Goal: Check status: Check status

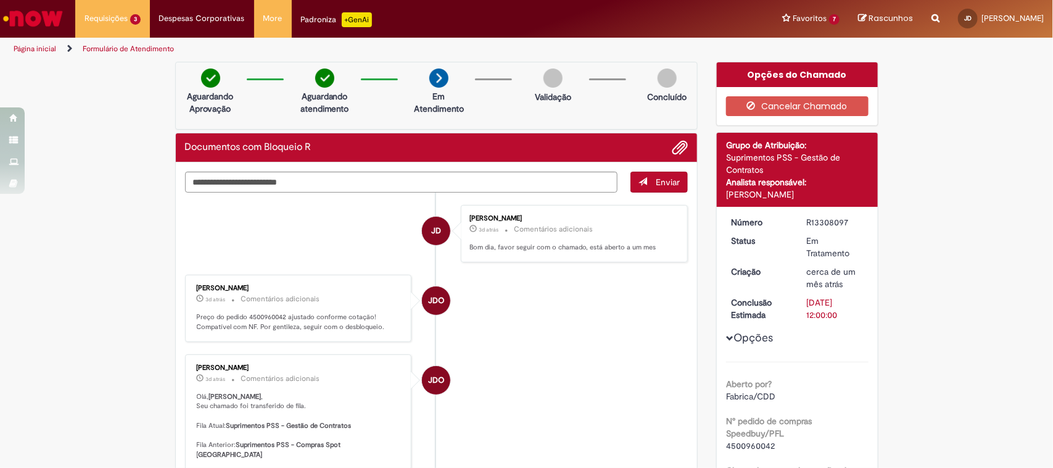
click at [0, 0] on link "Estorno Lançamento um dia atrás um dia atrás R13450603" at bounding box center [0, 0] width 0 height 0
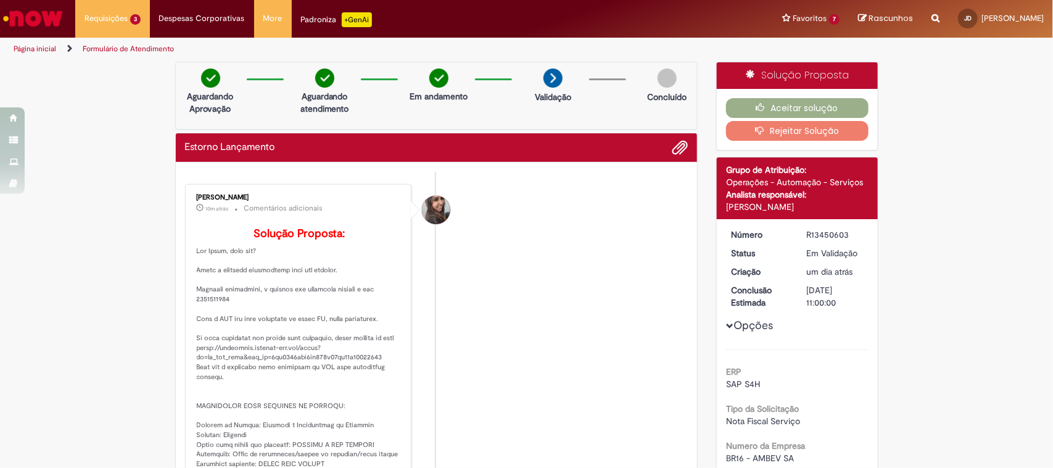
click at [560, 305] on li "Nicole Bueno De Camargo Pinto 10m atrás 10 minutos atrás Comentários adicionais…" at bounding box center [436, 414] width 503 height 460
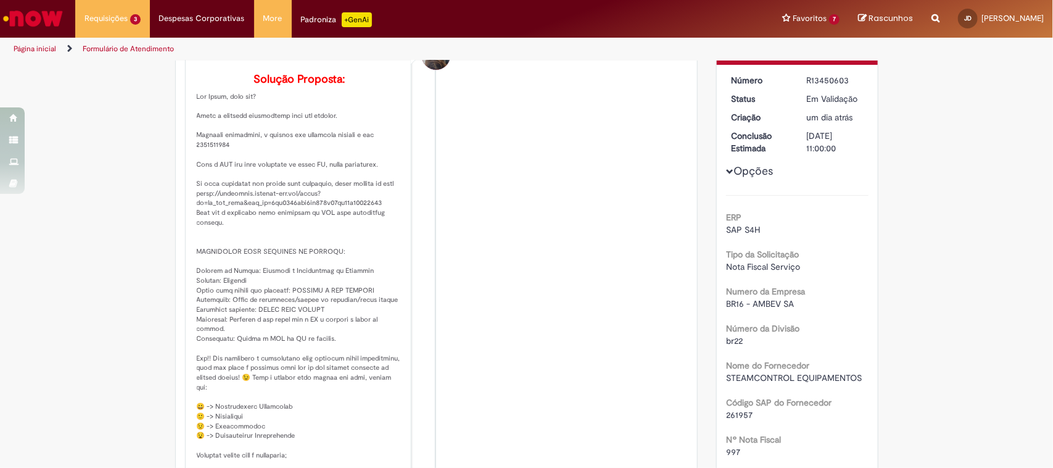
scroll to position [308, 0]
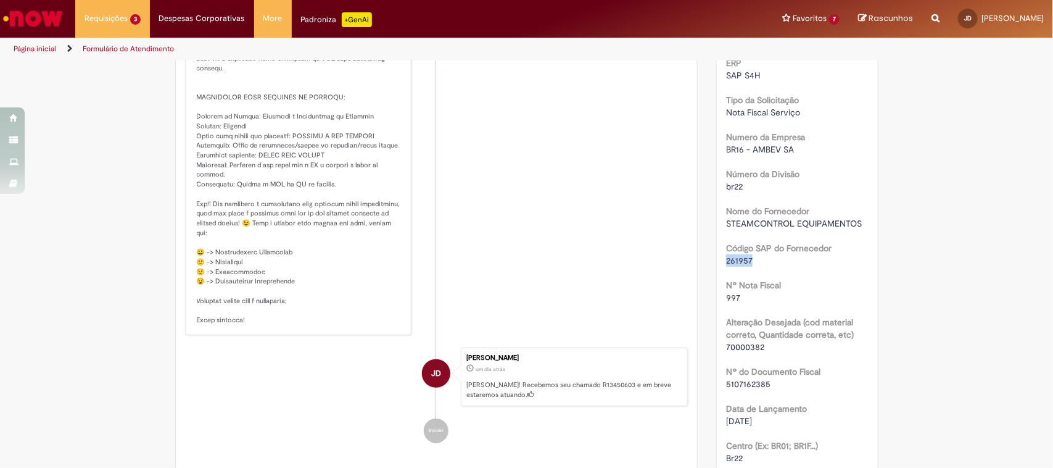
drag, startPoint x: 749, startPoint y: 261, endPoint x: 713, endPoint y: 261, distance: 36.4
click at [717, 261] on div "Número R13450603 Status Em Validação Criação um dia atrás um dia atrás Conclusã…" at bounding box center [797, 252] width 161 height 683
copy span "261957"
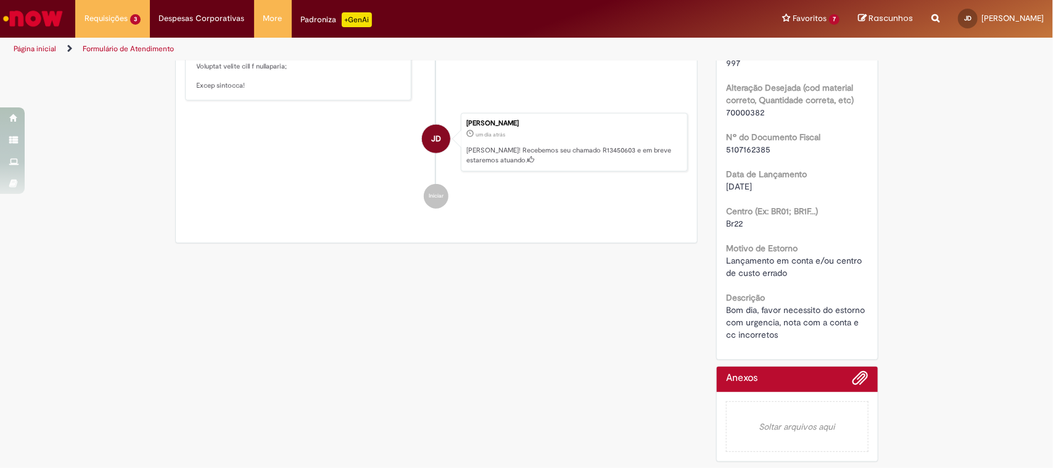
scroll to position [4, 0]
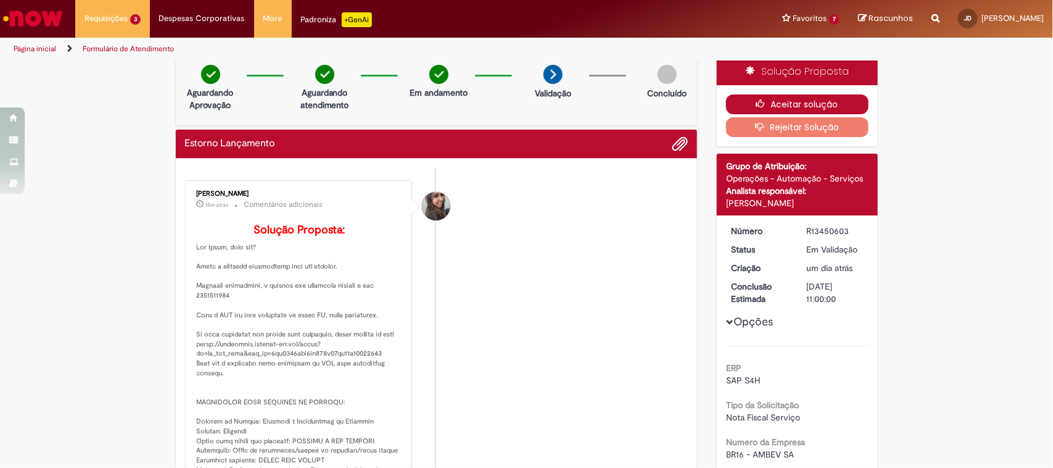
click at [847, 103] on button "Aceitar solução" at bounding box center [797, 104] width 142 height 20
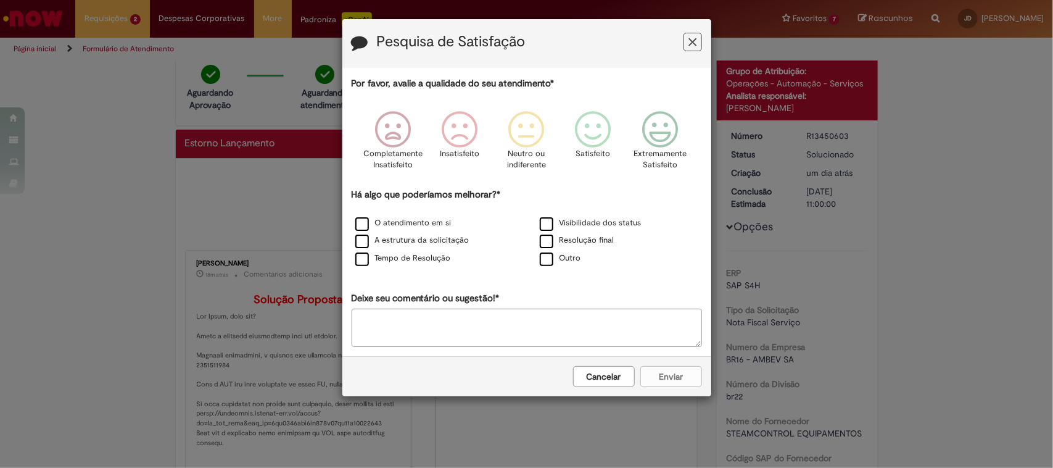
click at [695, 49] on button "Feedback" at bounding box center [692, 42] width 19 height 19
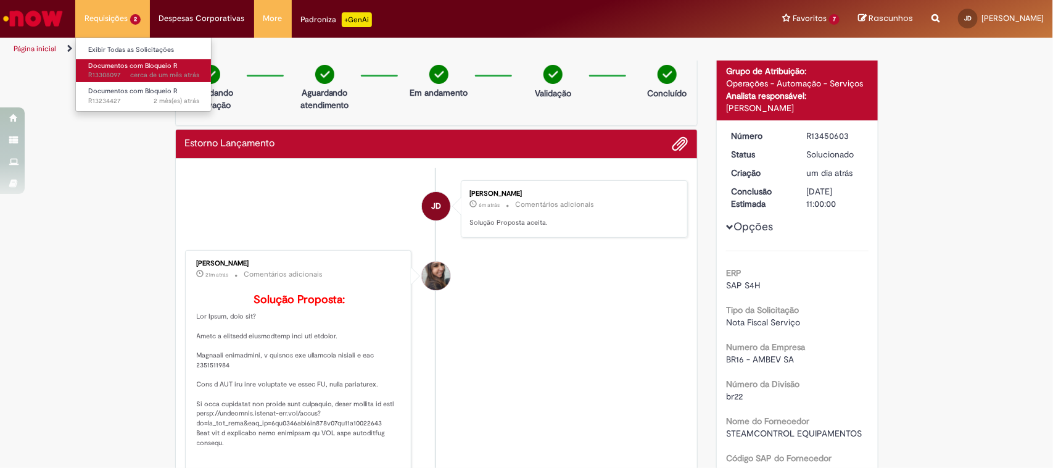
click at [142, 60] on link "Documentos com Bloqueio R cerca de um mês atrás cerca de um mês atrás R13308097" at bounding box center [144, 70] width 136 height 23
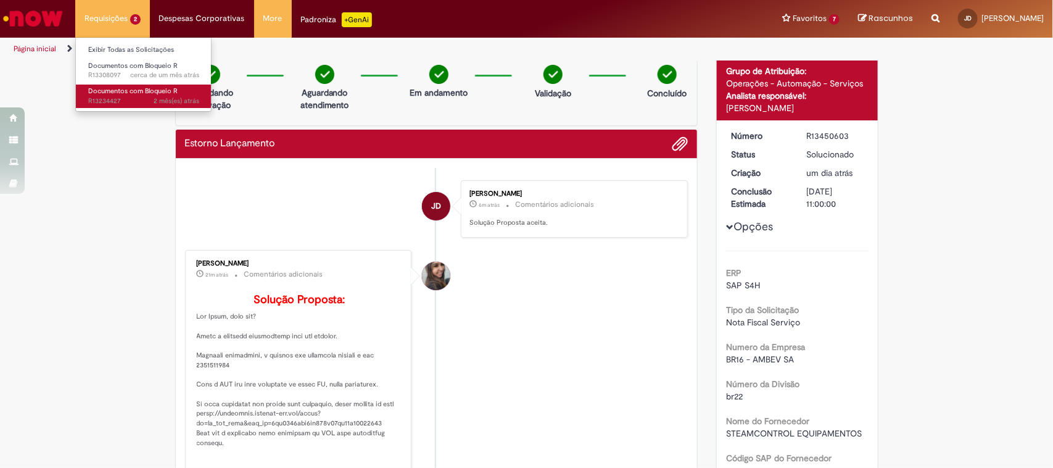
click at [139, 93] on span "Documentos com Bloqueio R" at bounding box center [132, 90] width 89 height 9
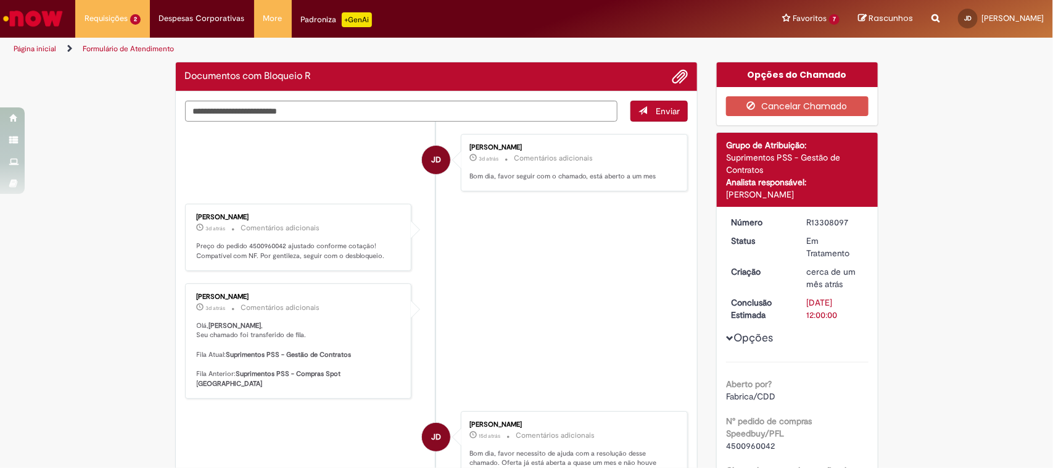
click at [31, 31] on link "Ir para a Homepage" at bounding box center [33, 18] width 66 height 37
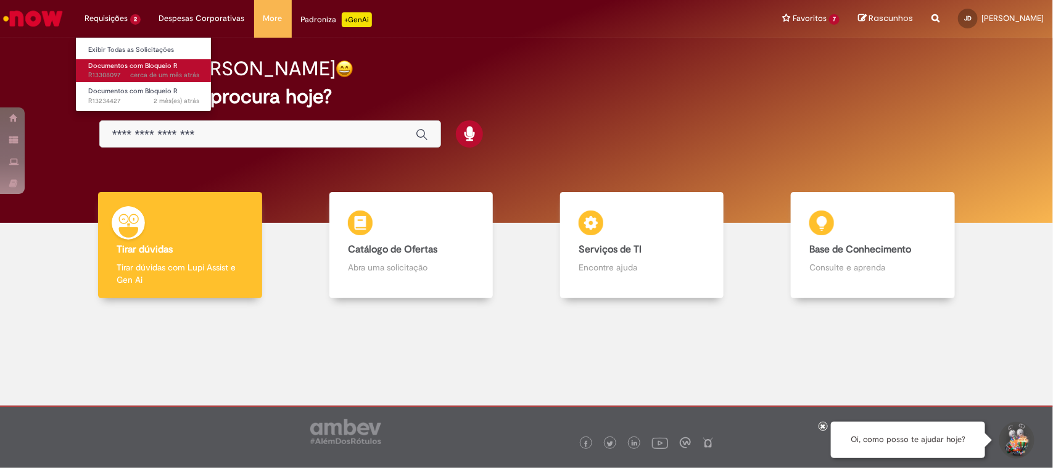
click at [134, 70] on span "Documentos com Bloqueio R" at bounding box center [132, 65] width 89 height 9
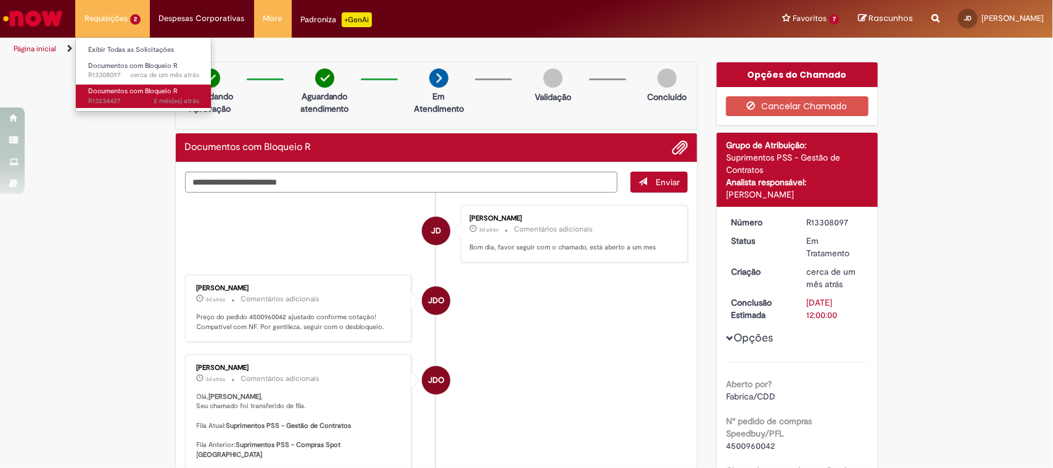
click at [131, 90] on span "Documentos com Bloqueio R" at bounding box center [132, 90] width 89 height 9
